Goal: Task Accomplishment & Management: Complete application form

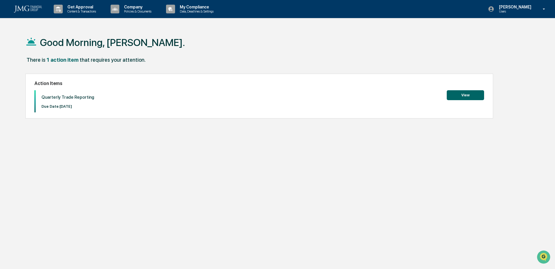
click at [468, 98] on button "View" at bounding box center [464, 95] width 37 height 10
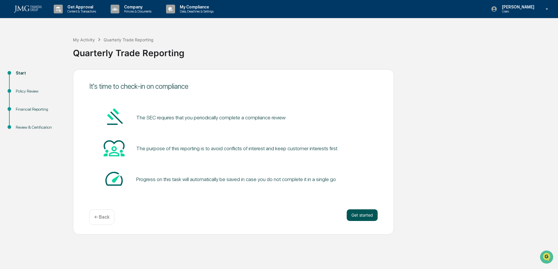
click at [362, 216] on button "Get started" at bounding box center [361, 216] width 31 height 12
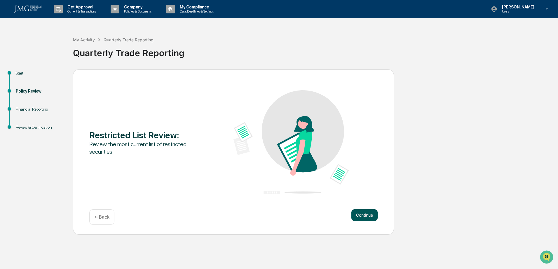
click at [362, 217] on button "Continue" at bounding box center [364, 216] width 26 height 12
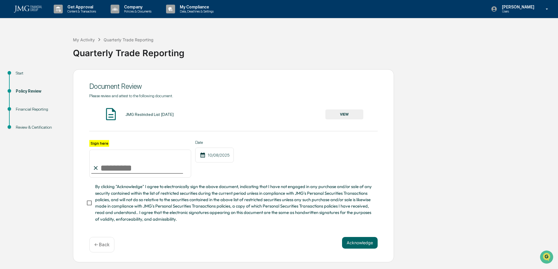
click at [121, 164] on input "Sign here" at bounding box center [140, 164] width 102 height 28
type input "**********"
click at [361, 246] on button "Acknowledge" at bounding box center [360, 243] width 36 height 12
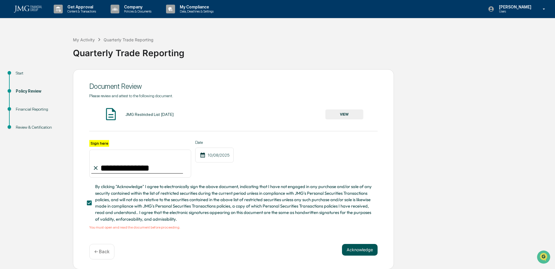
click at [356, 250] on button "Acknowledge" at bounding box center [360, 250] width 36 height 12
click at [341, 114] on button "VIEW" at bounding box center [344, 115] width 38 height 10
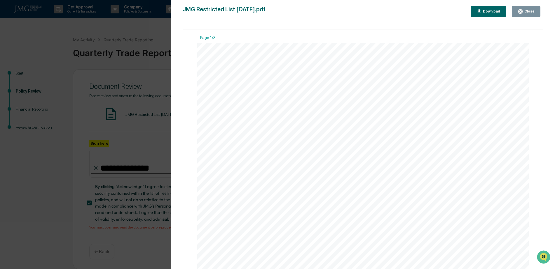
click at [158, 121] on div "Version History [DATE] 09:09 PM [PERSON_NAME] JMG Restricted List [DATE].pdf Cl…" at bounding box center [277, 134] width 555 height 269
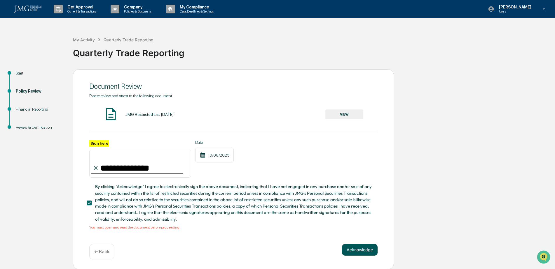
click at [350, 251] on button "Acknowledge" at bounding box center [360, 250] width 36 height 12
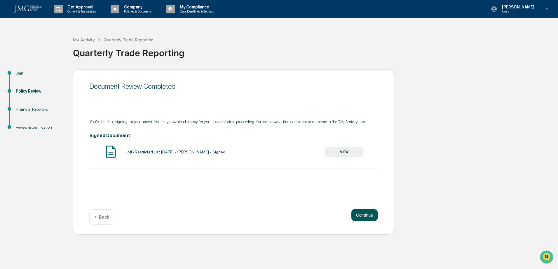
click at [365, 215] on button "Continue" at bounding box center [364, 216] width 26 height 12
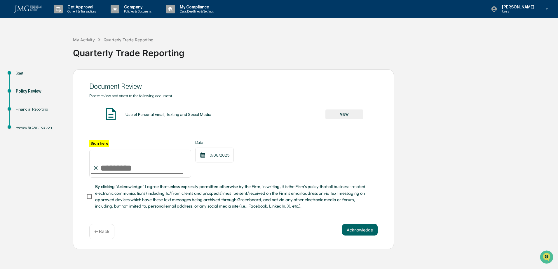
click at [345, 112] on button "VIEW" at bounding box center [344, 115] width 38 height 10
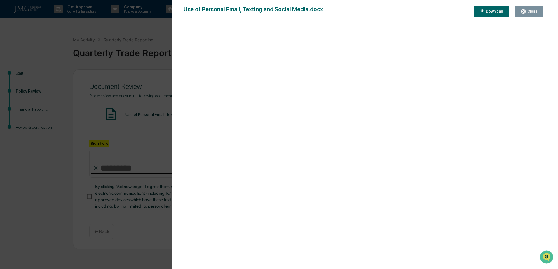
click at [161, 46] on div "Version History [DATE] 05:53 PM [PERSON_NAME] [PERSON_NAME] Use of Personal Ema…" at bounding box center [279, 134] width 558 height 269
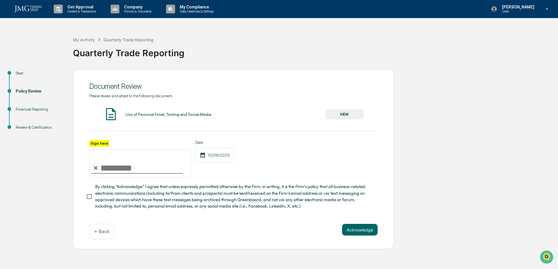
click at [105, 167] on input "Sign here" at bounding box center [140, 164] width 102 height 28
type input "**********"
click at [360, 231] on button "Acknowledge" at bounding box center [360, 230] width 36 height 12
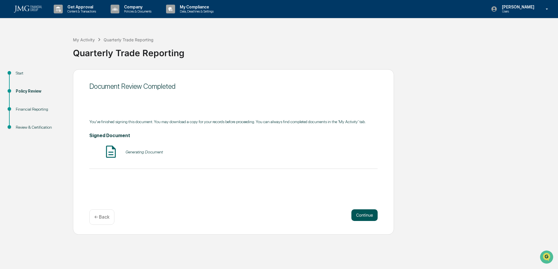
click at [365, 216] on button "Continue" at bounding box center [364, 216] width 26 height 12
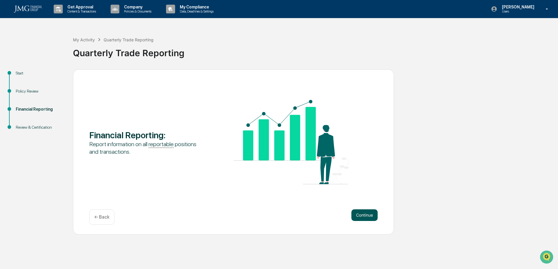
click at [363, 218] on button "Continue" at bounding box center [364, 216] width 26 height 12
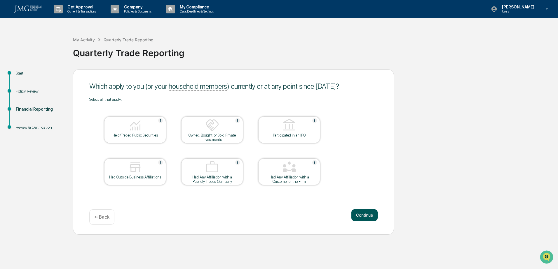
click at [367, 218] on button "Continue" at bounding box center [364, 216] width 26 height 12
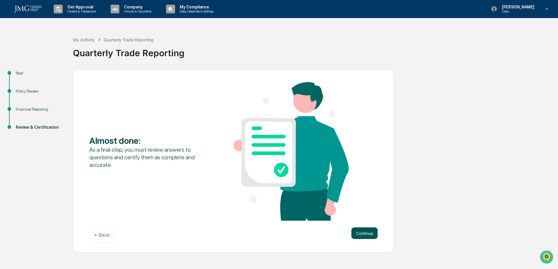
click at [364, 232] on button "Continue" at bounding box center [364, 234] width 26 height 12
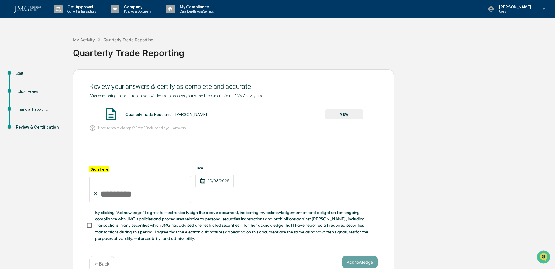
click at [131, 118] on div "Quarterly Trade Reporting - [PERSON_NAME] VIEW" at bounding box center [233, 114] width 288 height 15
click at [340, 117] on button "VIEW" at bounding box center [344, 115] width 38 height 10
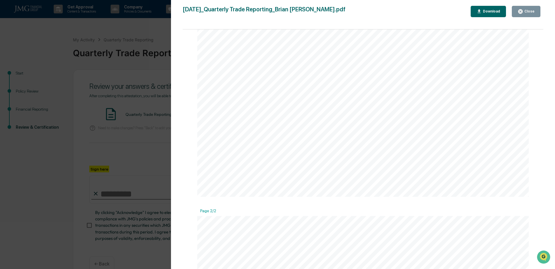
scroll to position [322, 0]
click at [538, 11] on button "Close" at bounding box center [525, 11] width 29 height 11
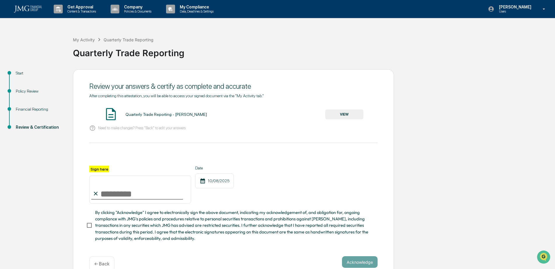
click at [122, 190] on input "Sign here" at bounding box center [140, 190] width 102 height 28
type input "**********"
click at [85, 226] on div "**********" at bounding box center [233, 175] width 321 height 213
click at [353, 263] on button "Acknowledge" at bounding box center [360, 263] width 36 height 12
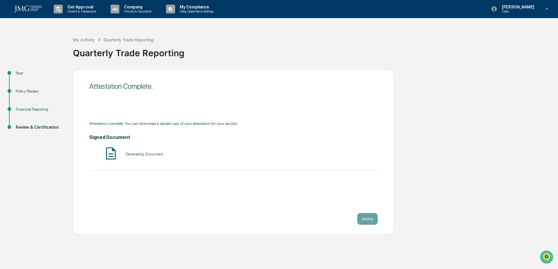
click at [368, 221] on button "Home" at bounding box center [367, 219] width 20 height 12
